Goal: Transaction & Acquisition: Purchase product/service

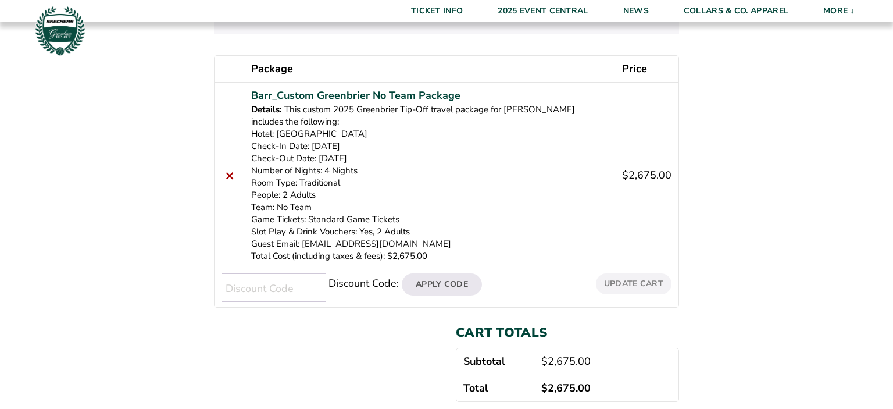
scroll to position [184, 0]
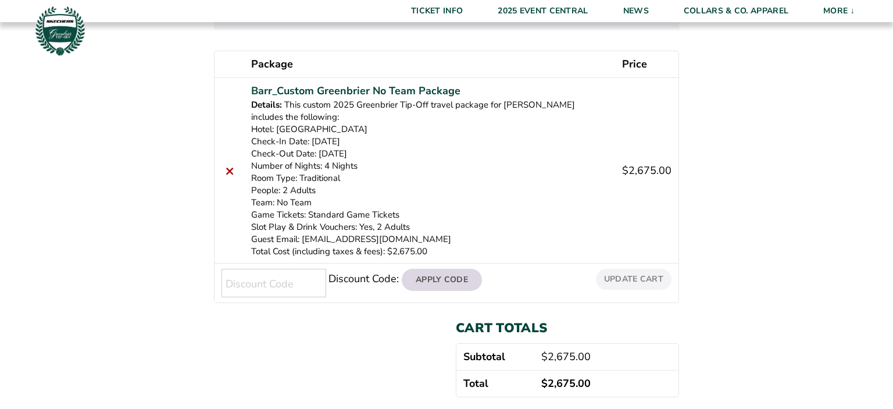
click at [454, 280] on button "Apply Code" at bounding box center [442, 279] width 80 height 22
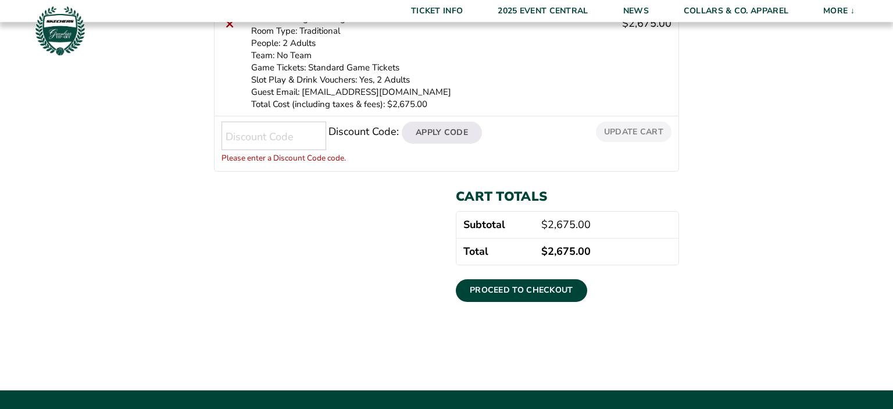
scroll to position [302, 0]
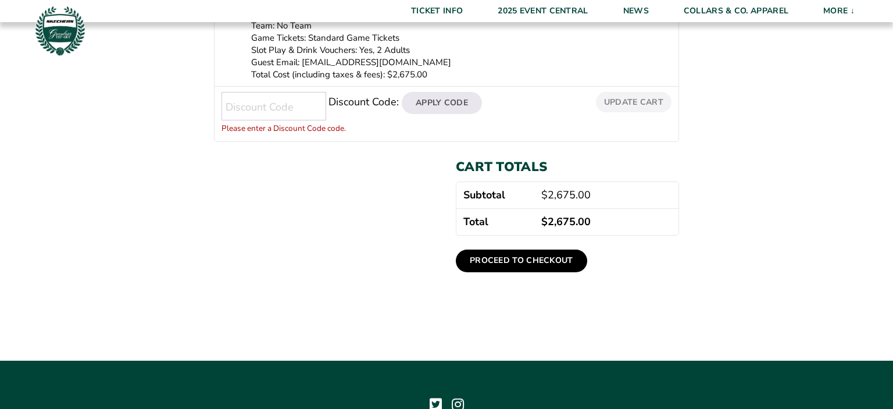
click at [508, 257] on link "Proceed to checkout" at bounding box center [521, 260] width 131 height 22
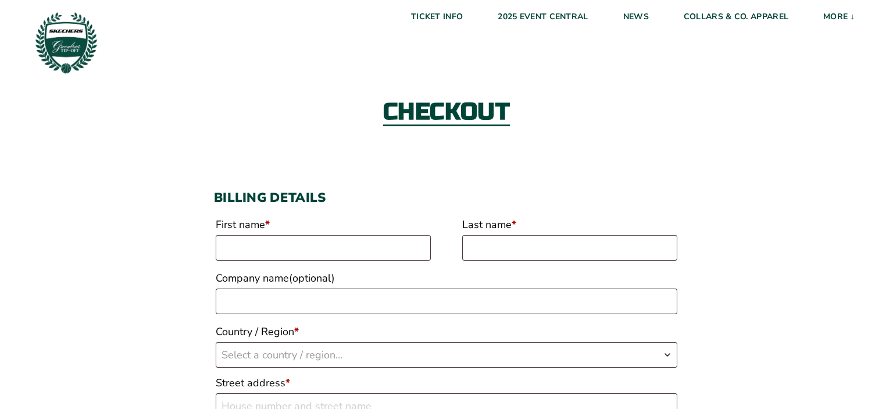
scroll to position [61, 0]
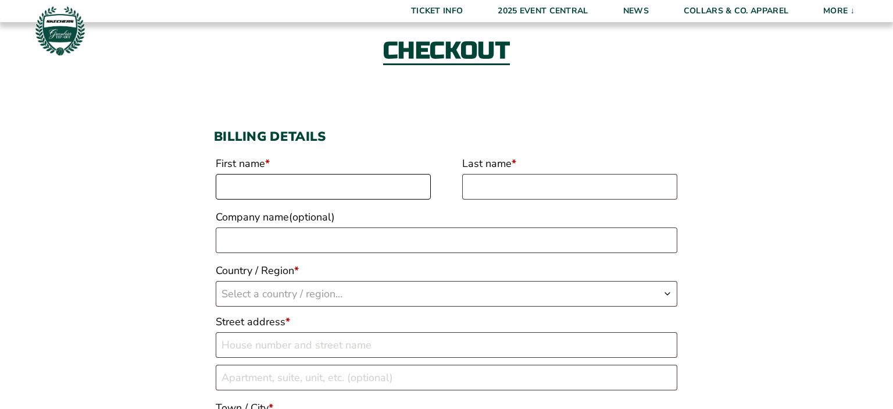
click at [260, 182] on input "First name *" at bounding box center [323, 187] width 215 height 26
type input "James"
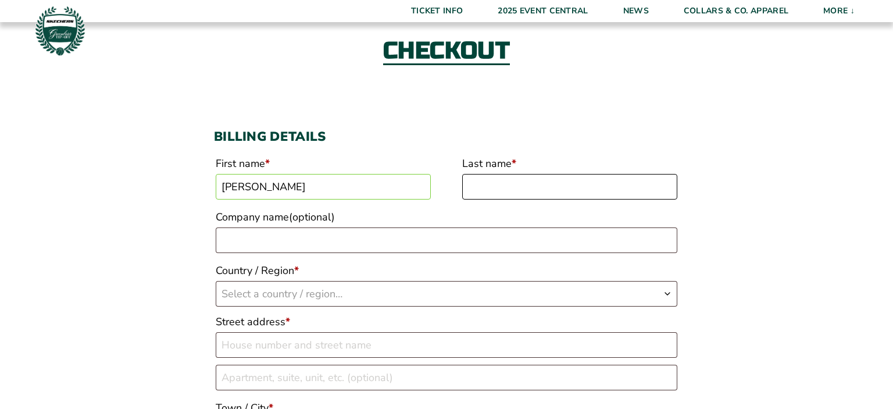
click at [486, 185] on input "Last name *" at bounding box center [569, 187] width 215 height 26
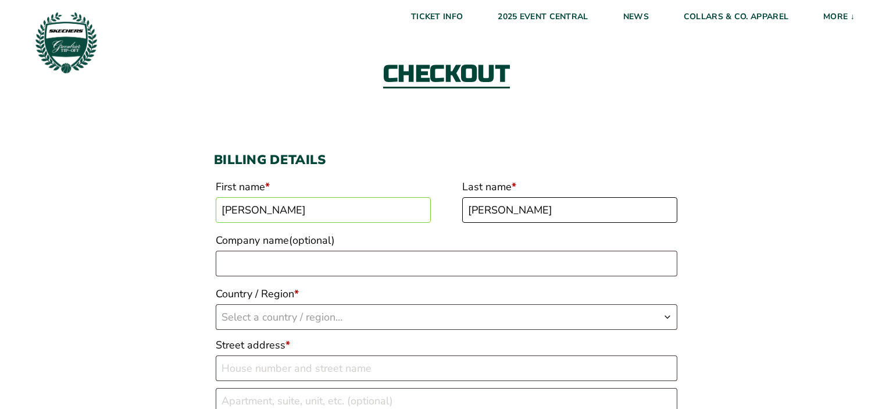
scroll to position [0, 0]
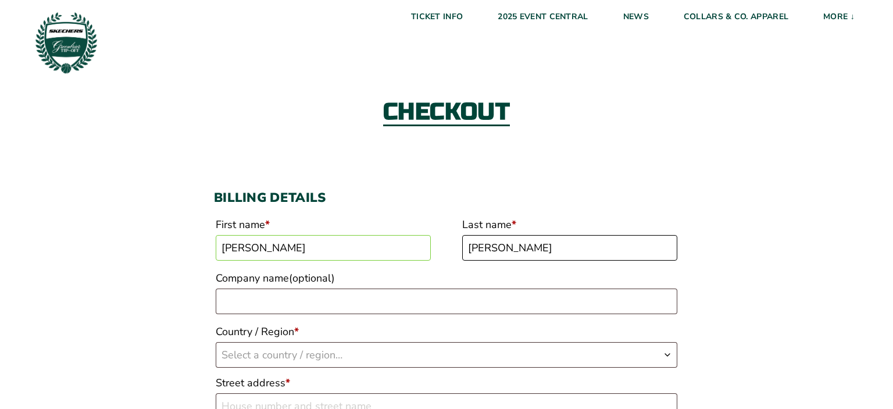
type input "Barr"
click at [264, 300] on input "Company name (optional)" at bounding box center [446, 301] width 461 height 26
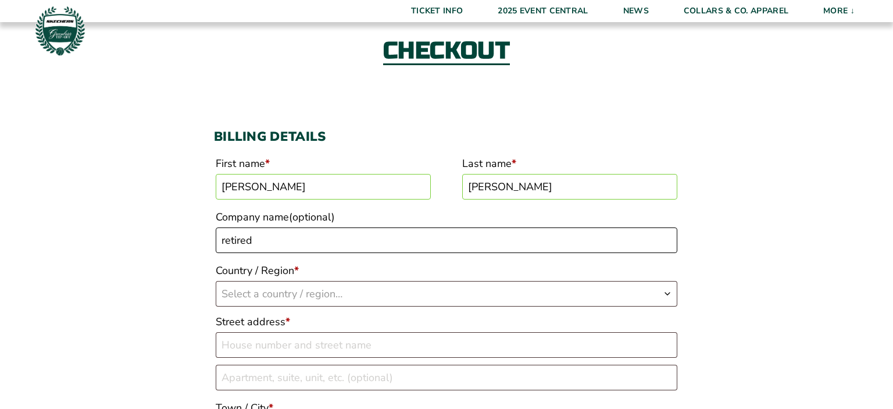
type input "retired"
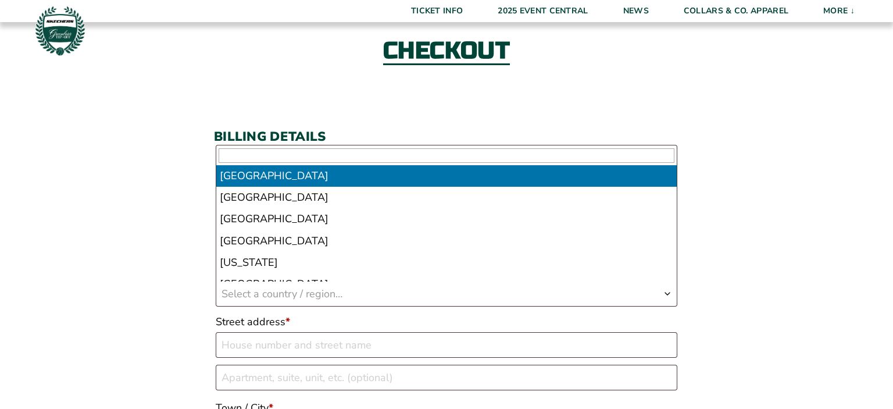
click at [246, 292] on span "Select a country / region…" at bounding box center [281, 293] width 121 height 14
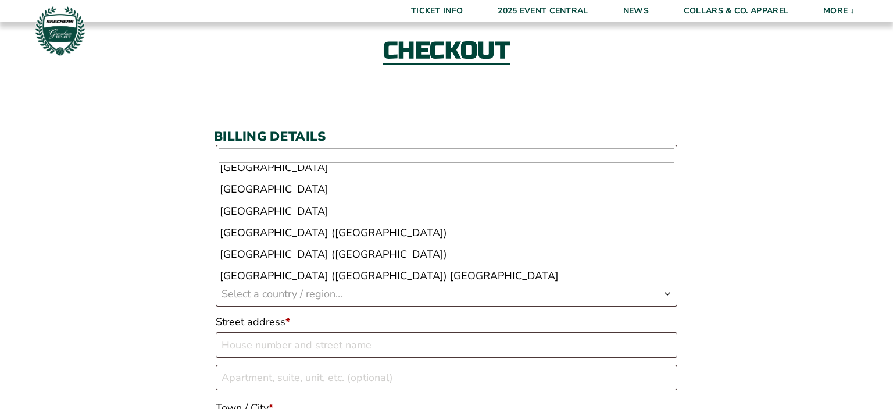
scroll to position [5015, 0]
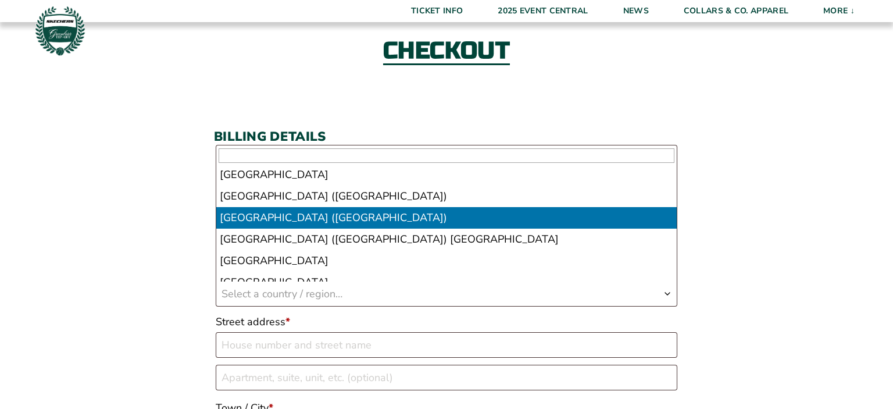
select select "US"
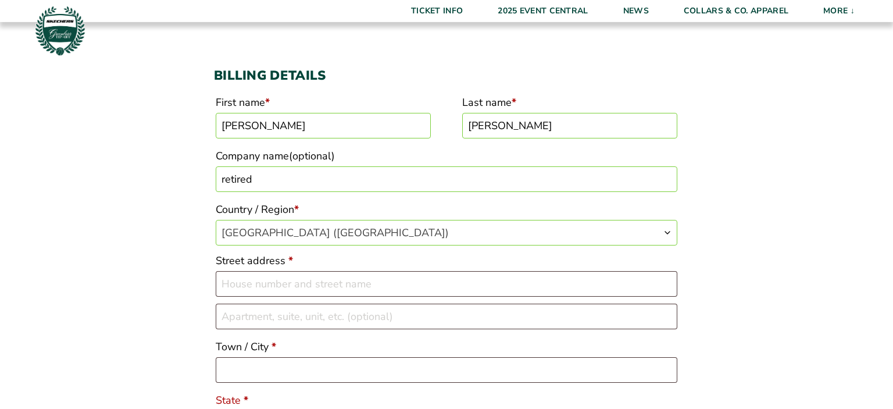
scroll to position [123, 0]
click at [246, 284] on input "Street address *" at bounding box center [446, 283] width 461 height 26
type input "13610 engerston rd"
type input "Midlothian"
select select "VA"
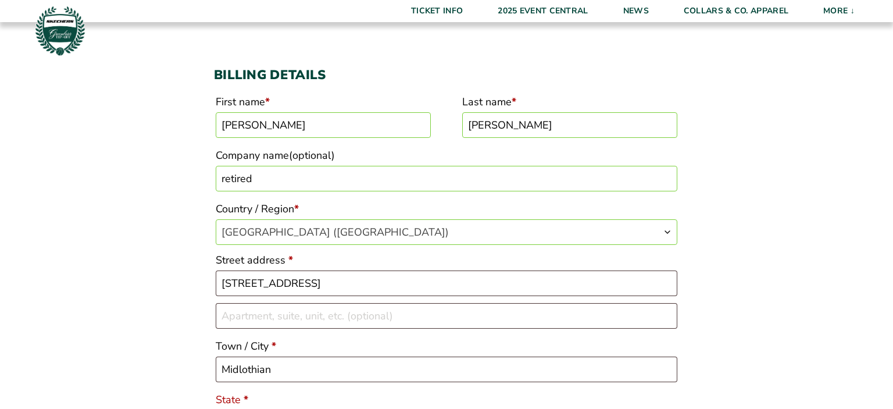
type input "23113"
type input "[PHONE_NUMBER]"
type input "[EMAIL_ADDRESS][DOMAIN_NAME]"
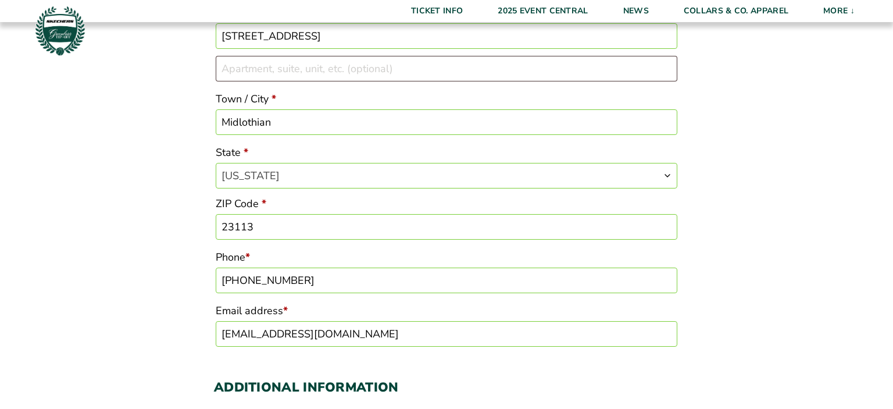
scroll to position [403, 0]
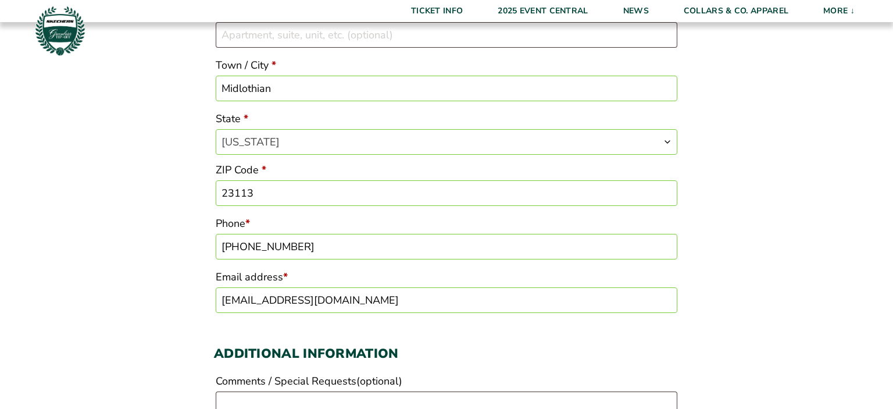
click at [299, 246] on input "[PHONE_NUMBER]" at bounding box center [446, 247] width 461 height 26
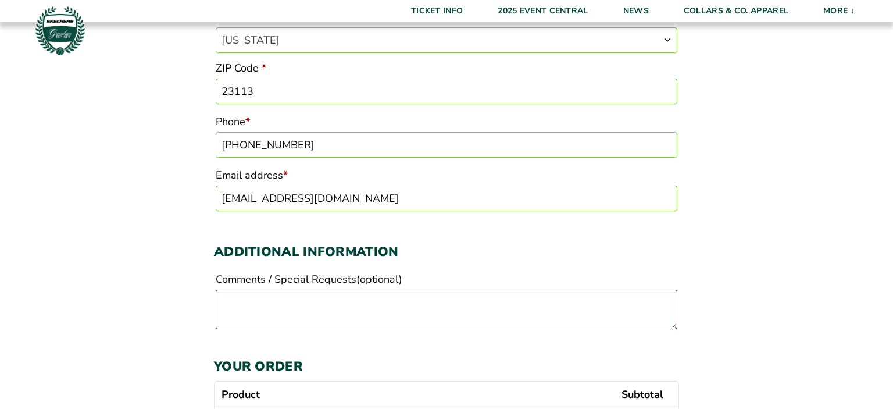
scroll to position [526, 0]
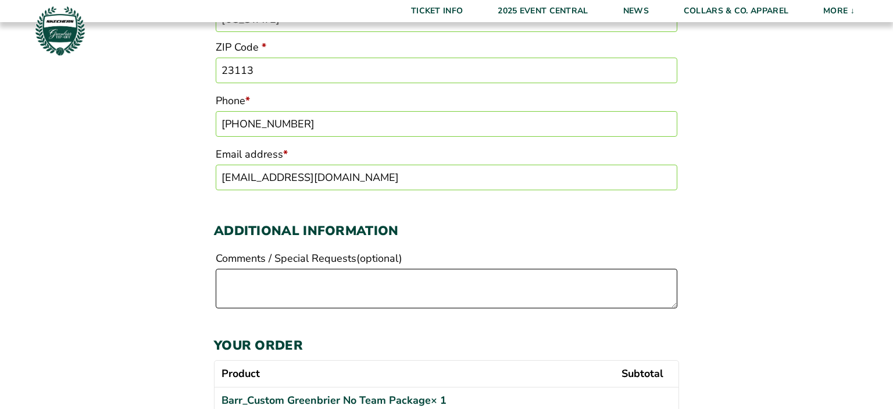
click at [241, 289] on textarea "Comments / Special Requests (optional)" at bounding box center [446, 288] width 461 height 40
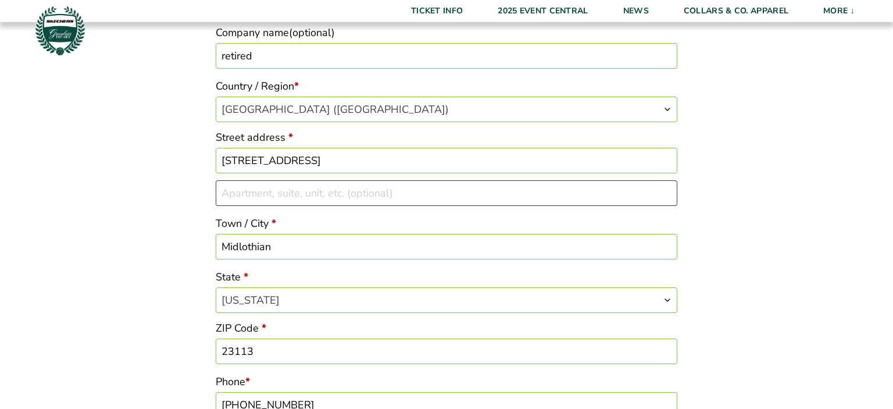
scroll to position [219, 0]
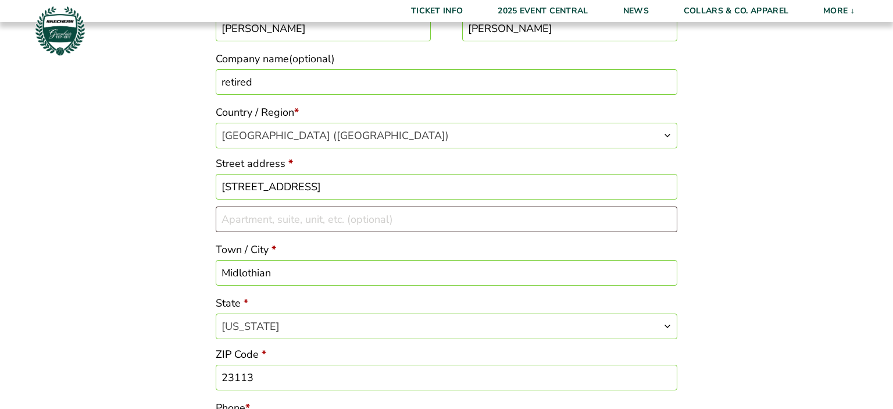
click at [258, 187] on input "13610 engerston rd" at bounding box center [446, 187] width 461 height 26
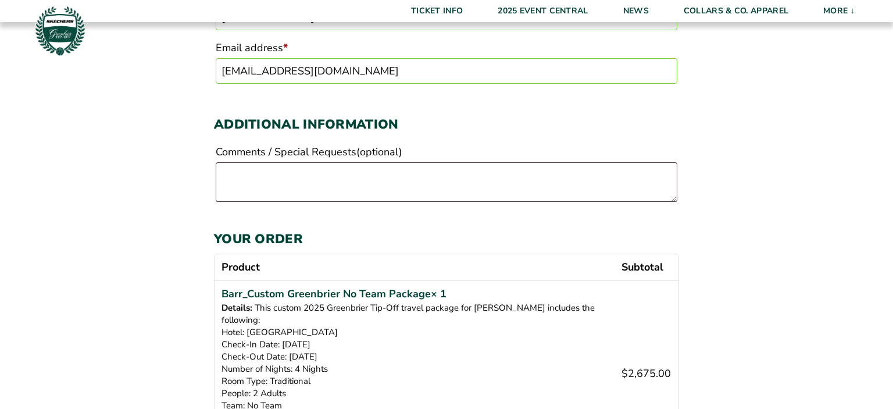
scroll to position [649, 0]
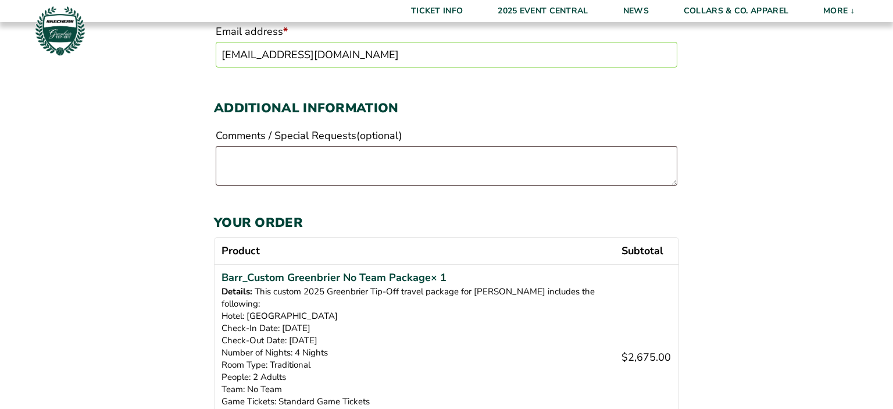
type input "[STREET_ADDRESS]"
click at [243, 164] on textarea "Comments / Special Requests (optional)" at bounding box center [446, 166] width 461 height 40
drag, startPoint x: 229, startPoint y: 159, endPoint x: 220, endPoint y: 160, distance: 8.8
click at [221, 160] on textarea "would like to be in the Butler section" at bounding box center [446, 166] width 461 height 40
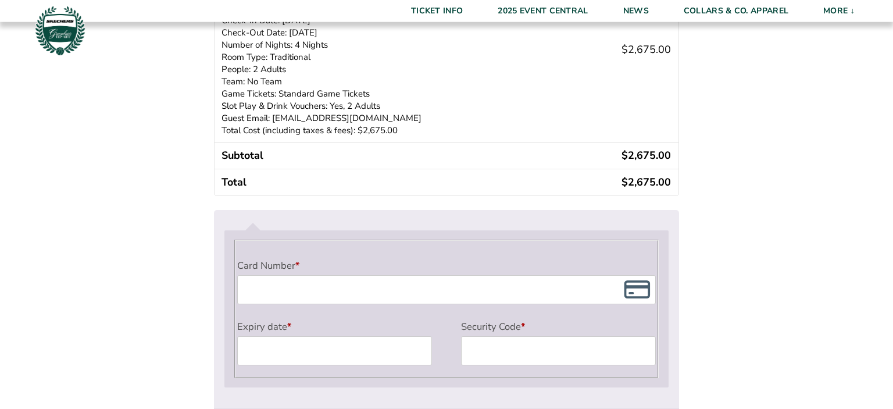
scroll to position [955, 0]
type textarea "Would like to be in the [PERSON_NAME] section"
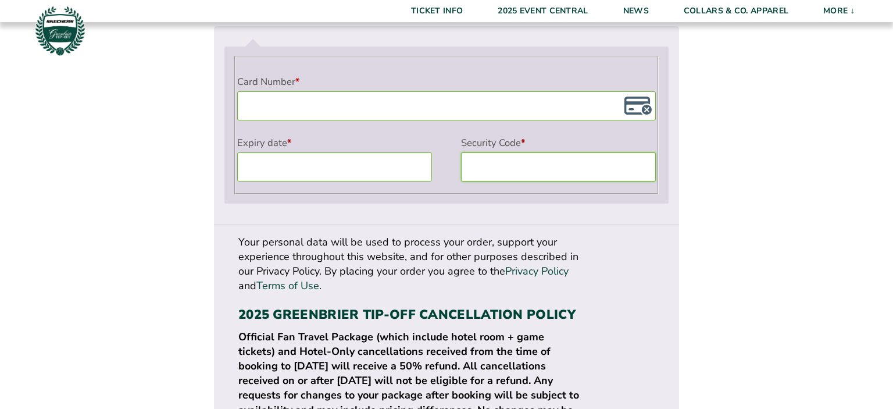
scroll to position [1201, 0]
